Goal: Book appointment/travel/reservation

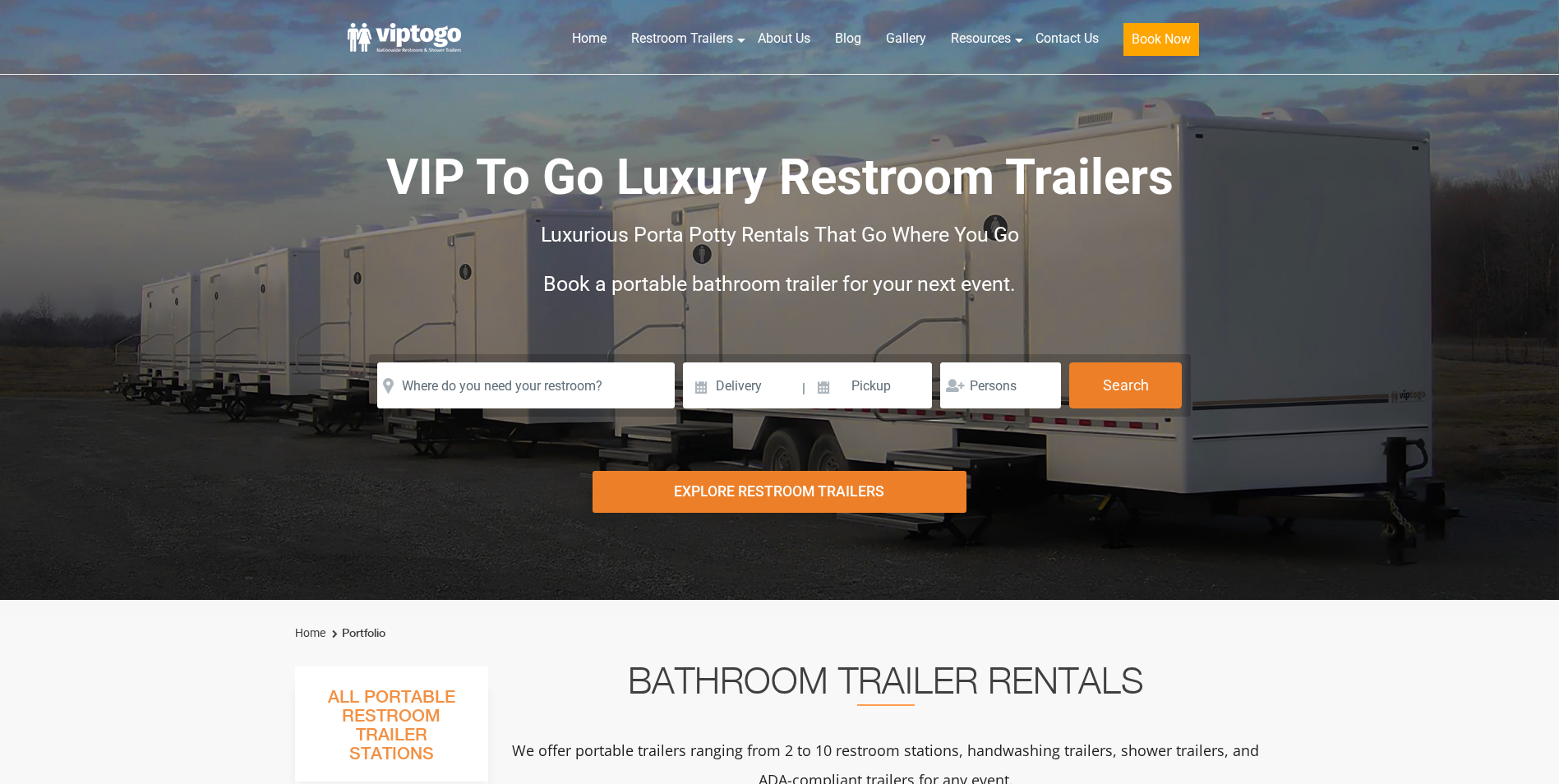
click at [461, 383] on input "text" at bounding box center [526, 385] width 297 height 46
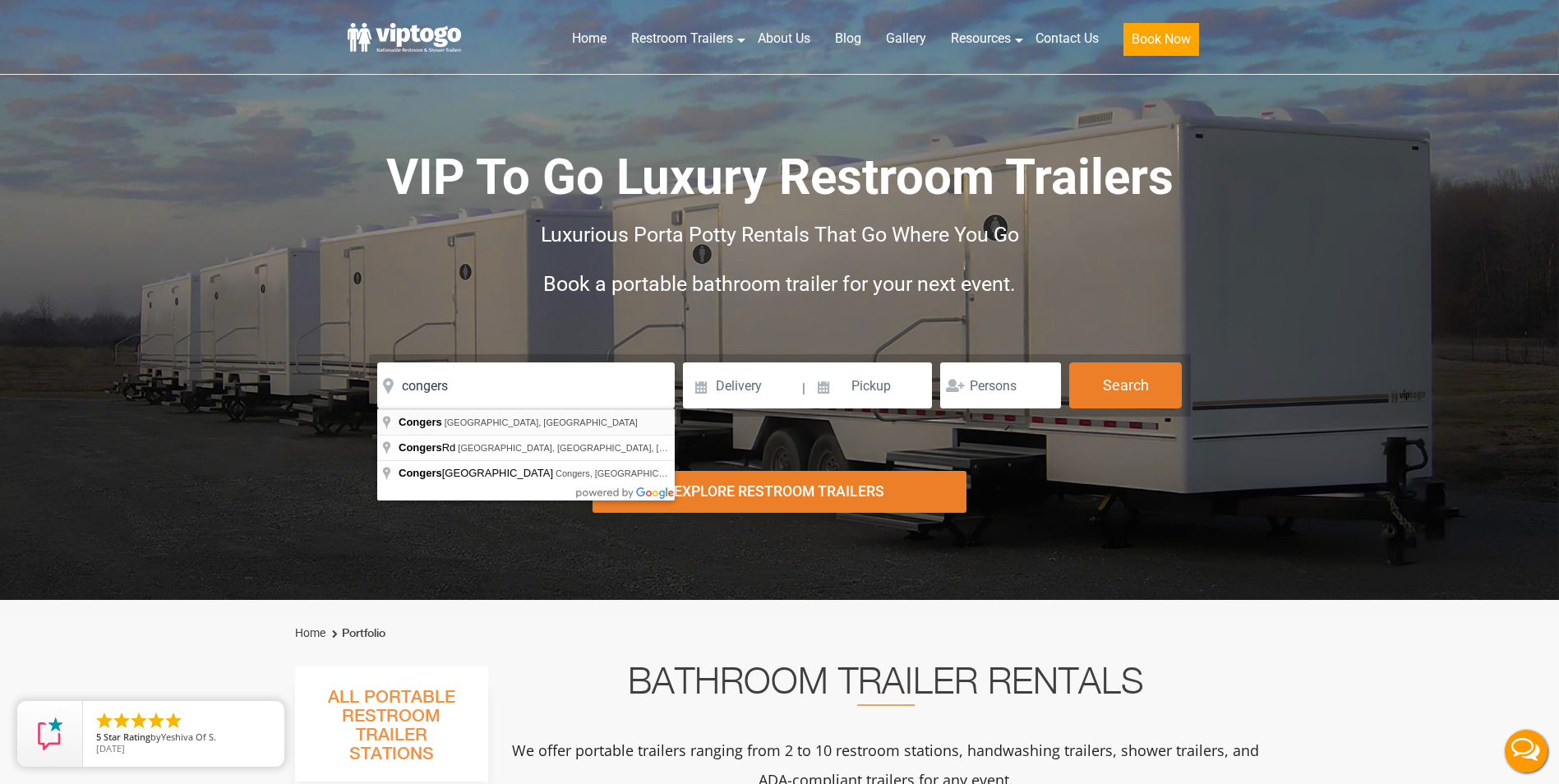
type input "Congers, [GEOGRAPHIC_DATA], [GEOGRAPHIC_DATA]"
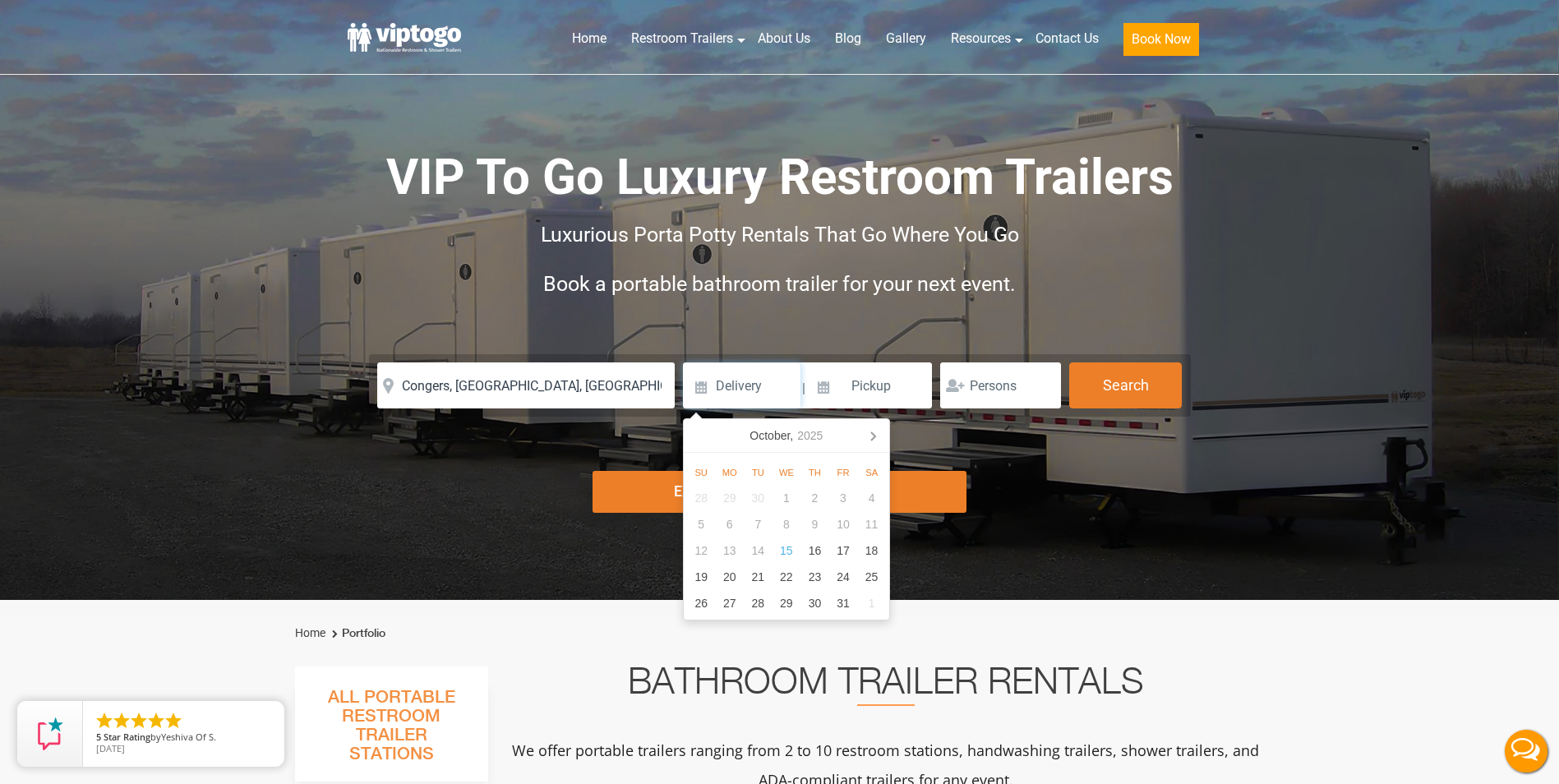
click at [699, 400] on input at bounding box center [742, 385] width 118 height 46
click at [836, 576] on div "24" at bounding box center [844, 576] width 29 height 26
type input "[DATE]"
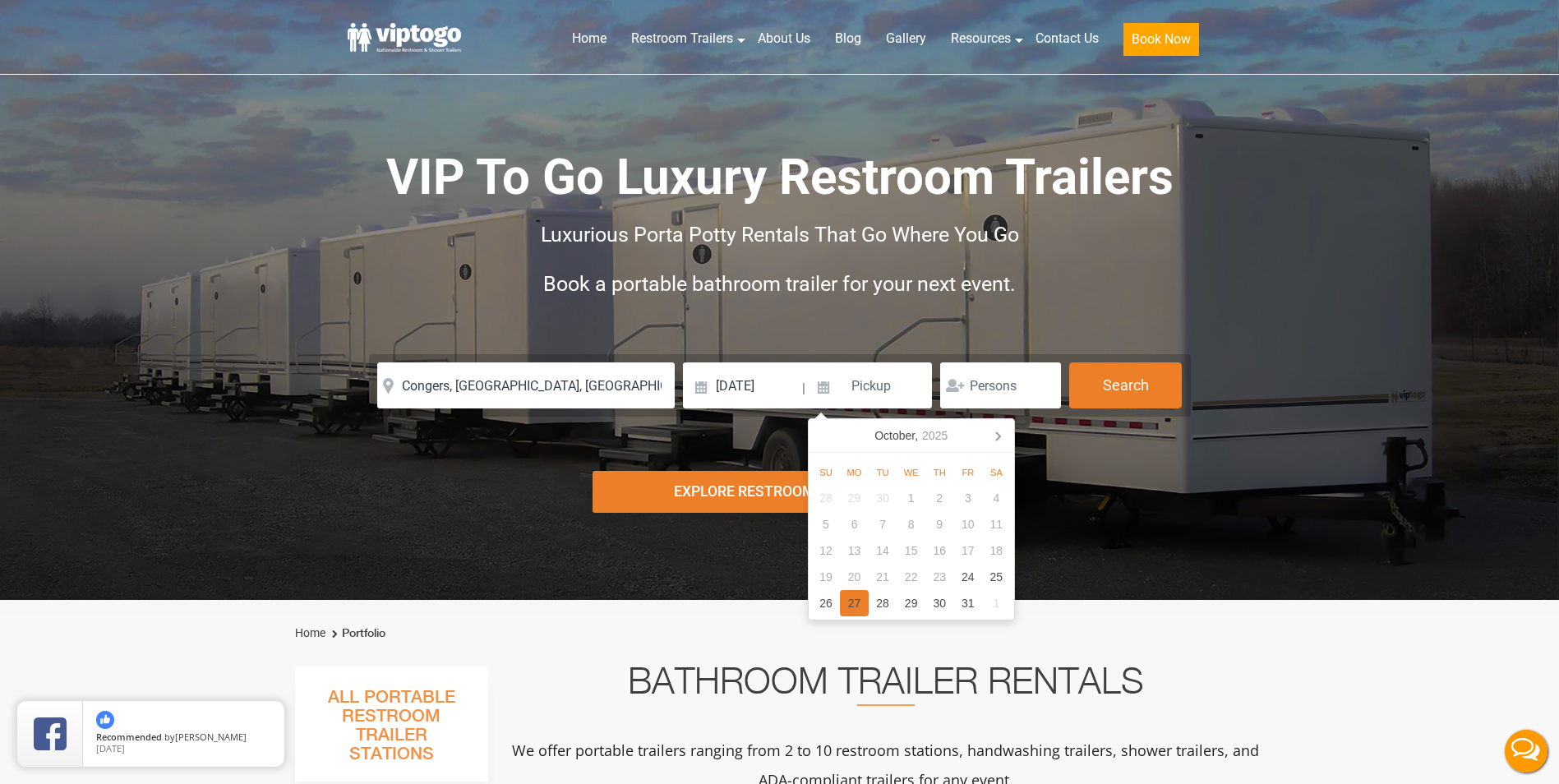
click at [863, 607] on div "27" at bounding box center [854, 603] width 29 height 26
type input "[DATE]"
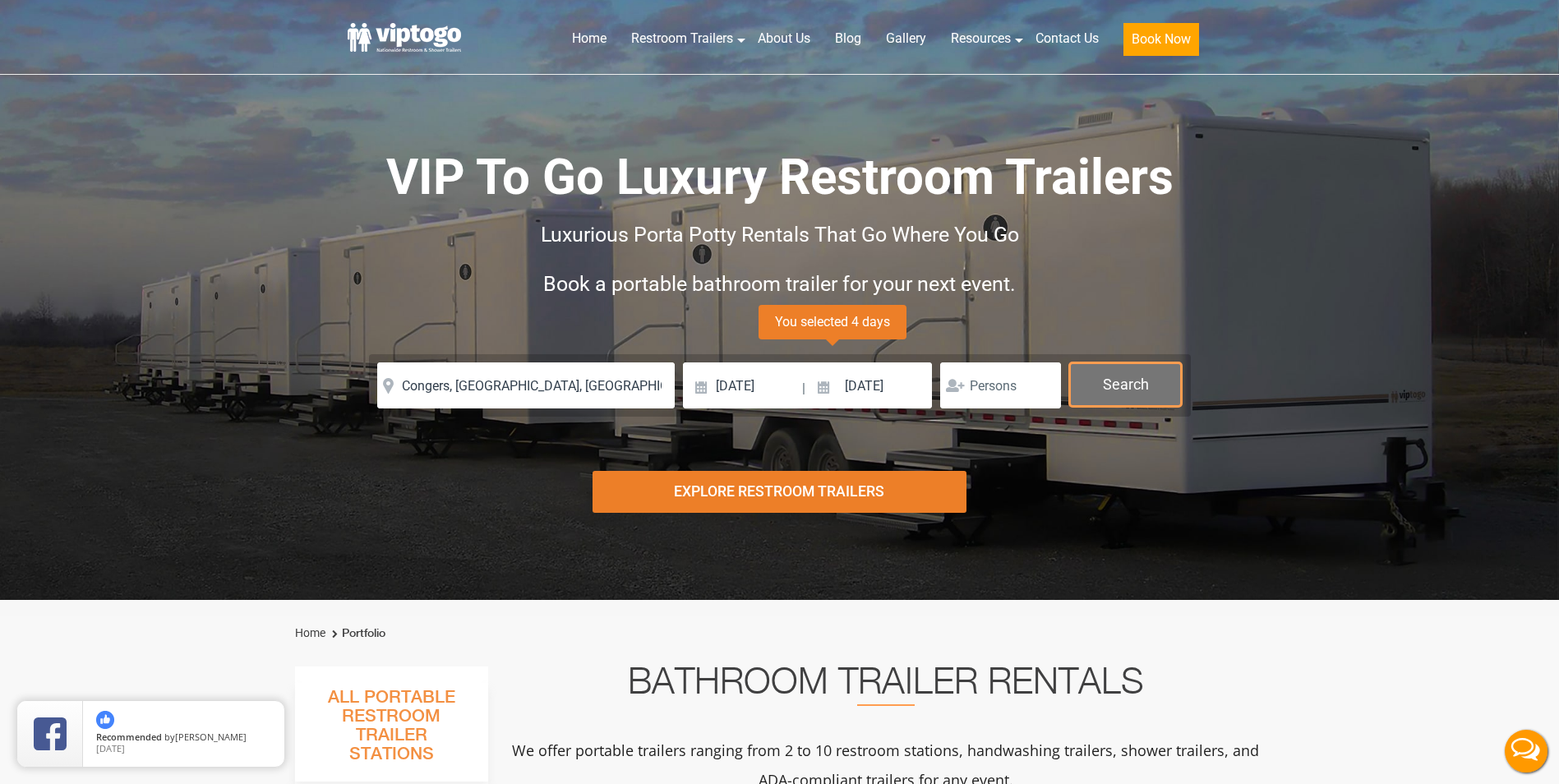
click at [1119, 392] on button "Search" at bounding box center [1125, 384] width 113 height 45
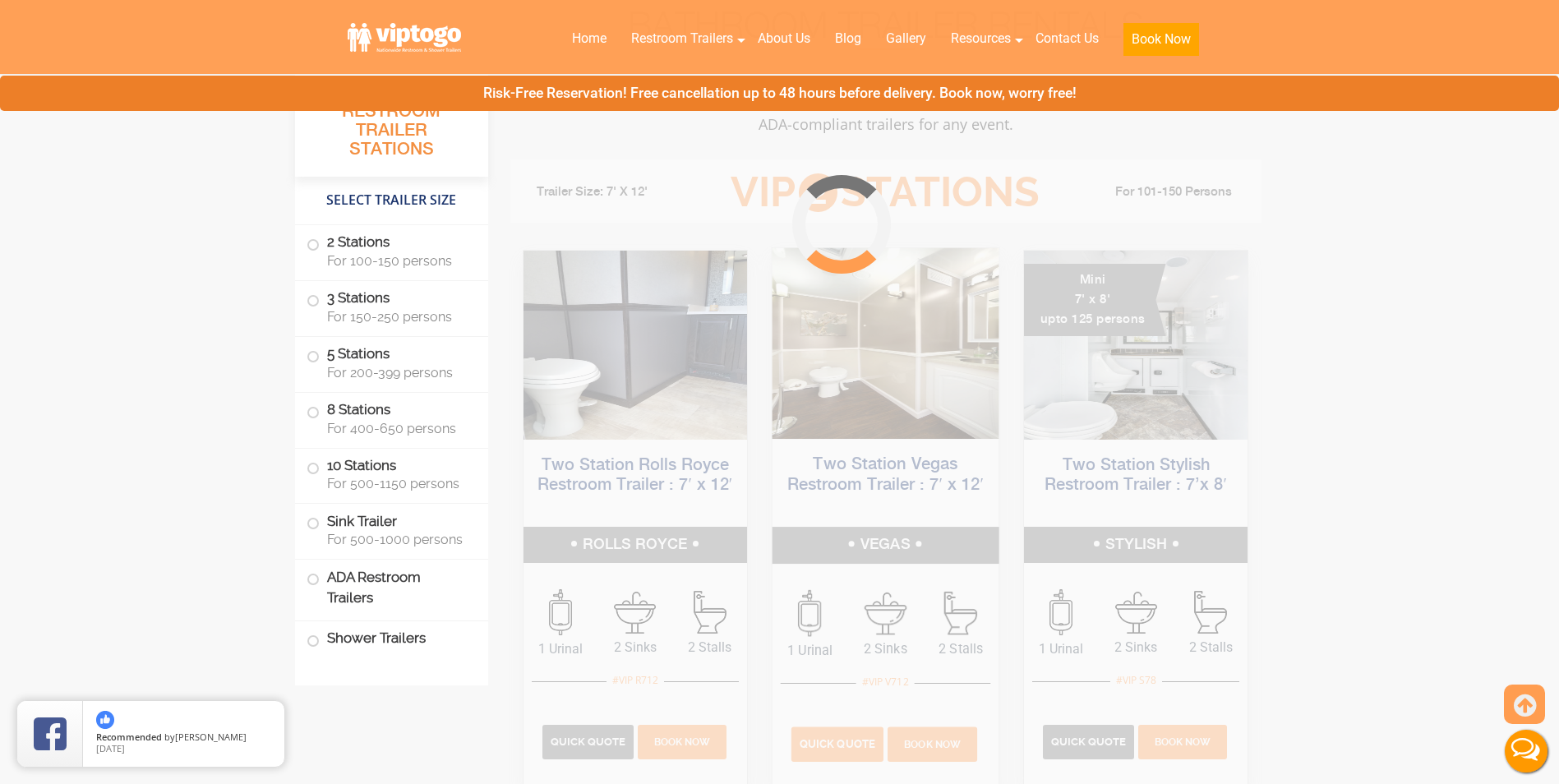
scroll to position [665, 0]
